Goal: Information Seeking & Learning: Learn about a topic

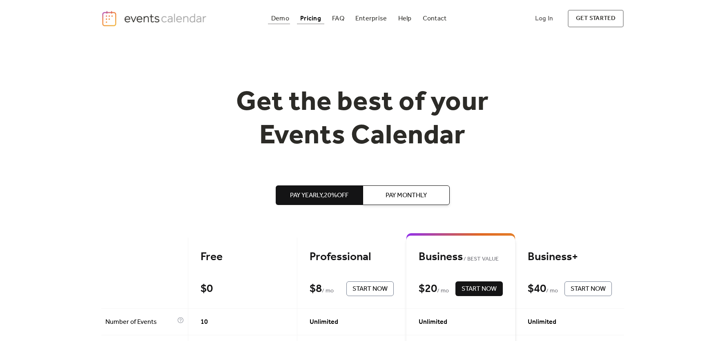
click at [285, 19] on div "Demo" at bounding box center [280, 18] width 18 height 4
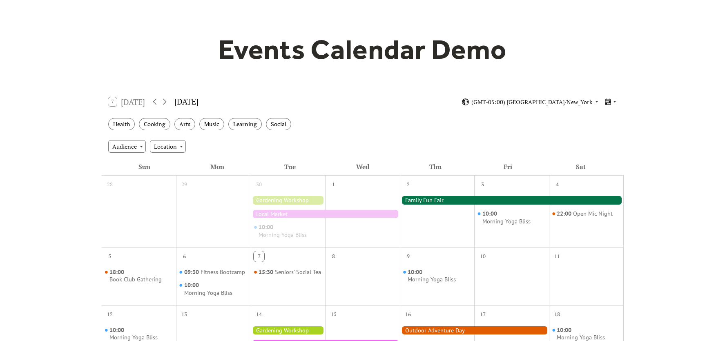
scroll to position [72, 0]
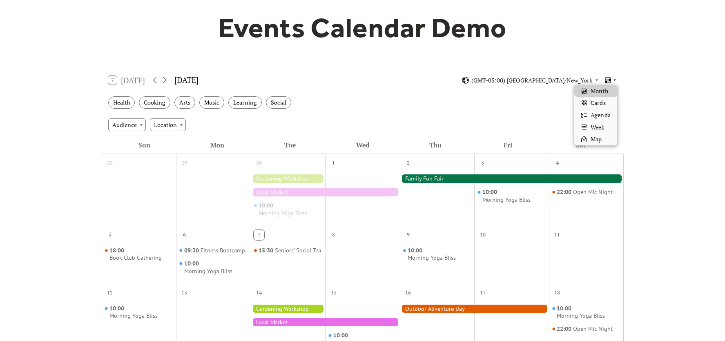
click at [616, 80] on icon at bounding box center [614, 80] width 5 height 5
click at [599, 103] on span "Cards" at bounding box center [597, 102] width 15 height 9
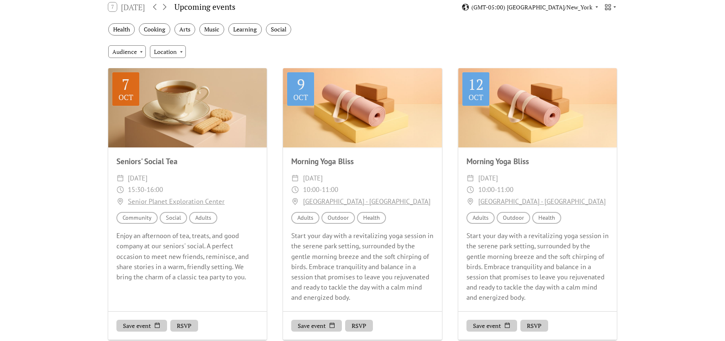
scroll to position [52, 0]
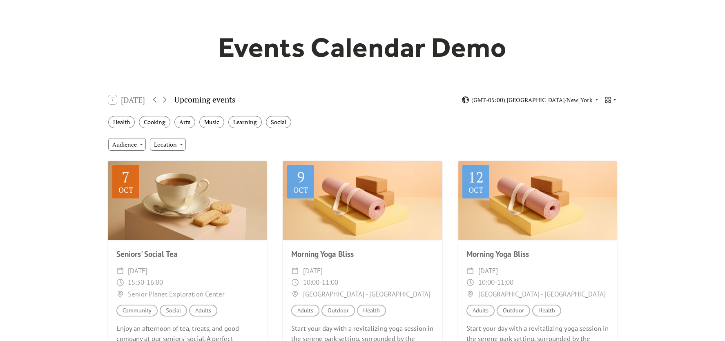
click at [615, 98] on icon at bounding box center [614, 99] width 5 height 5
click at [604, 136] on span "Agenda" at bounding box center [600, 134] width 20 height 9
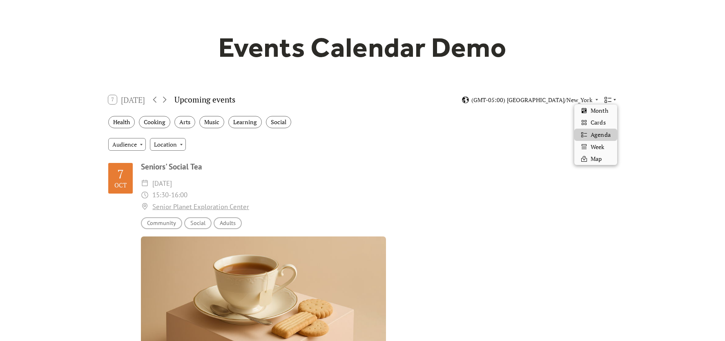
click at [614, 101] on icon at bounding box center [614, 99] width 5 height 5
click at [598, 149] on span "Week" at bounding box center [596, 147] width 13 height 9
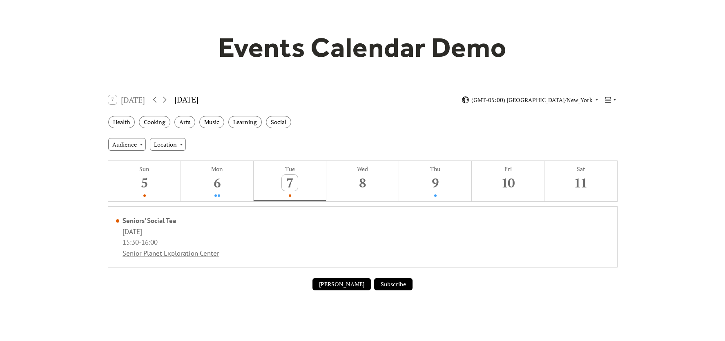
click at [608, 100] on icon at bounding box center [608, 100] width 8 height 8
click at [600, 121] on span "Cards" at bounding box center [597, 122] width 15 height 9
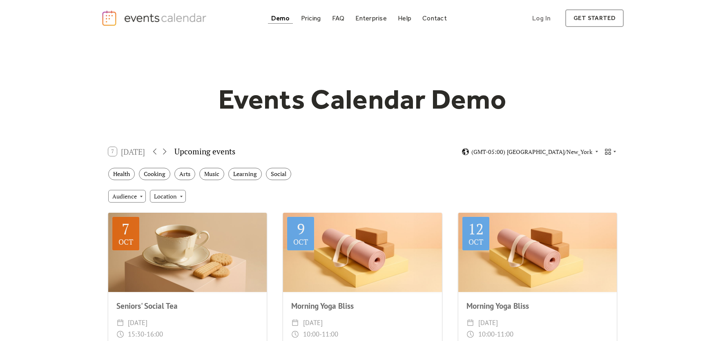
scroll to position [0, 0]
click at [614, 152] on icon at bounding box center [614, 153] width 2 height 2
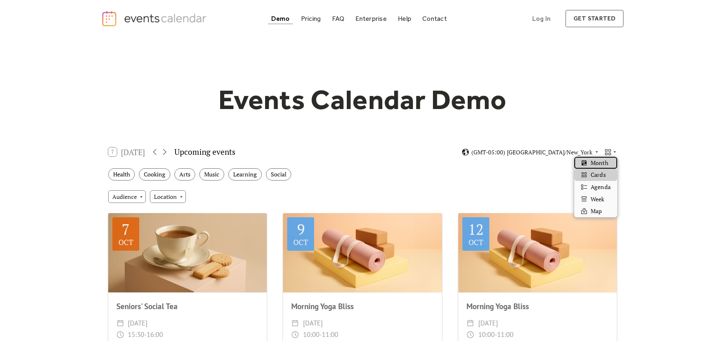
click at [597, 163] on span "Month" at bounding box center [598, 162] width 17 height 9
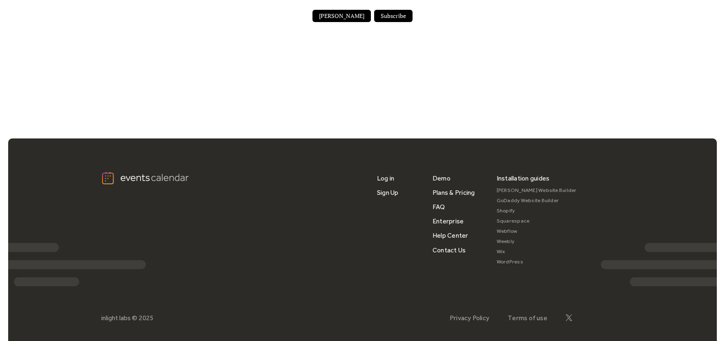
scroll to position [646, 0]
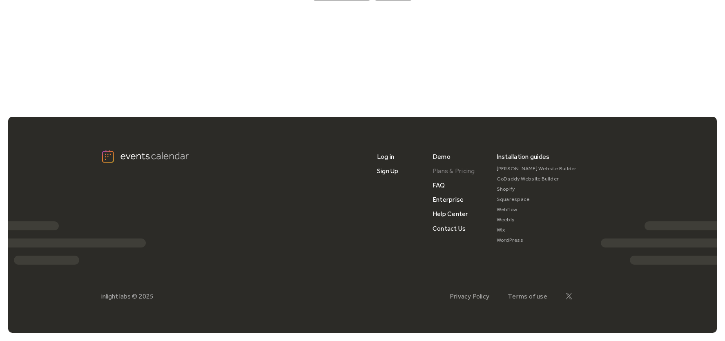
click at [452, 172] on link "Plans & Pricing" at bounding box center [453, 171] width 42 height 14
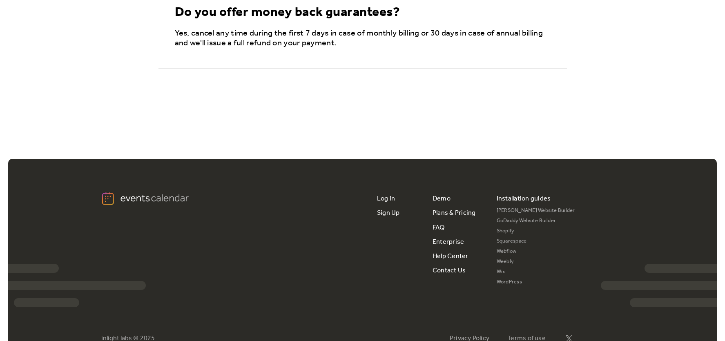
scroll to position [1503, 0]
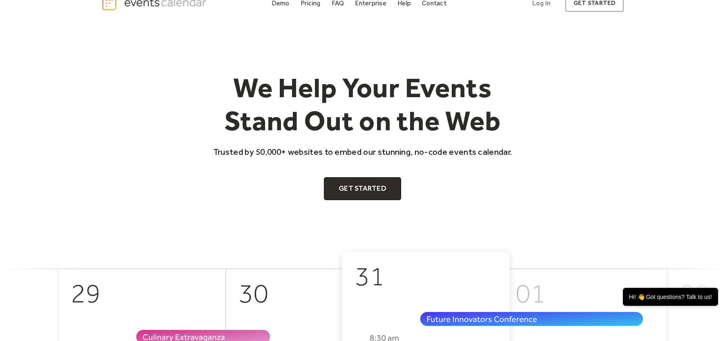
scroll to position [13, 0]
